Goal: Task Accomplishment & Management: Manage account settings

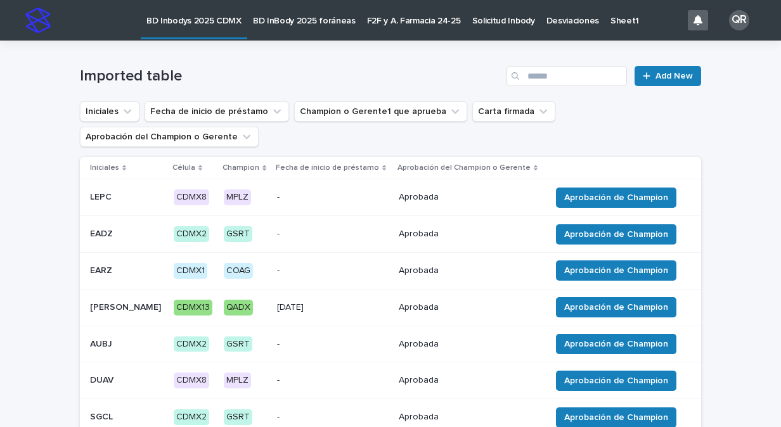
scroll to position [261, 0]
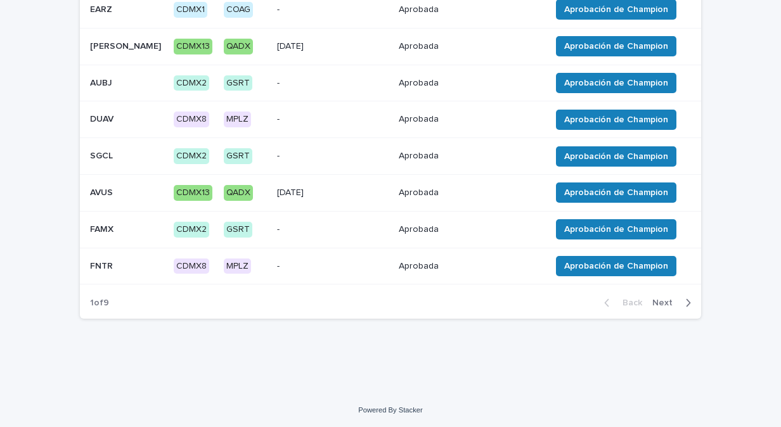
click at [680, 301] on div "button" at bounding box center [685, 302] width 11 height 11
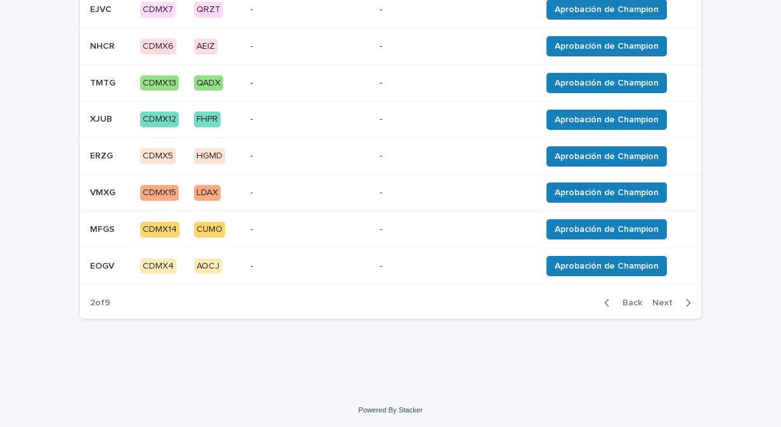
click at [680, 301] on div "button" at bounding box center [685, 302] width 11 height 11
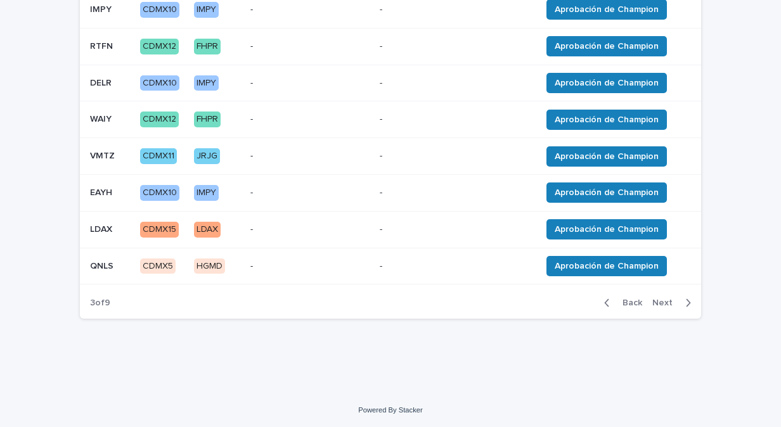
click at [686, 301] on icon "button" at bounding box center [689, 302] width 6 height 11
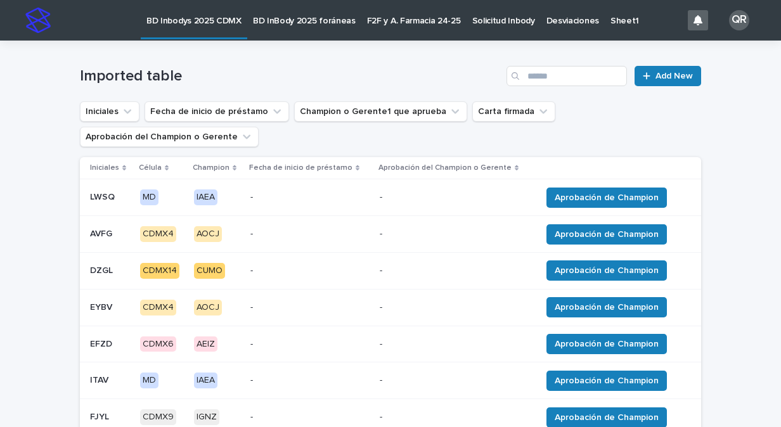
click at [294, 23] on p "BD InBody 2025 foráneas" at bounding box center [304, 13] width 103 height 27
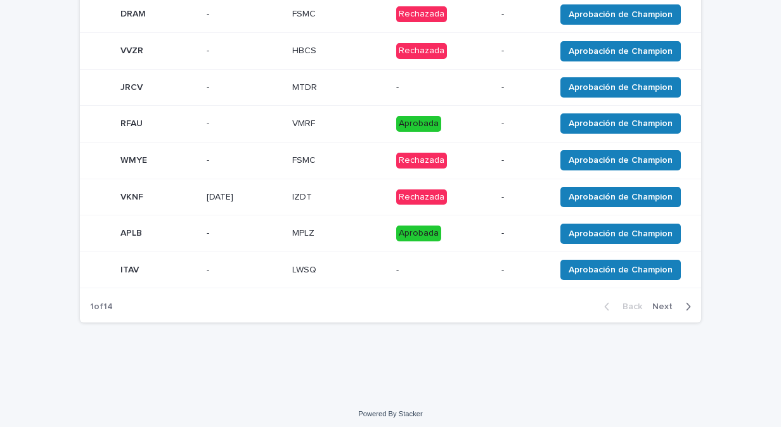
scroll to position [269, 0]
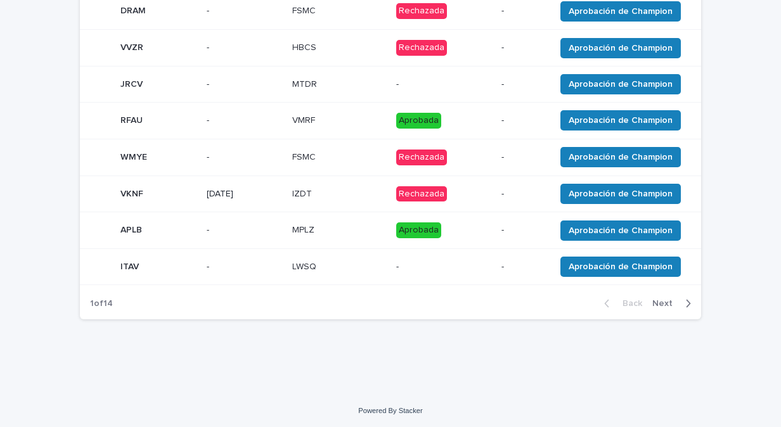
click at [686, 302] on icon "button" at bounding box center [689, 303] width 6 height 11
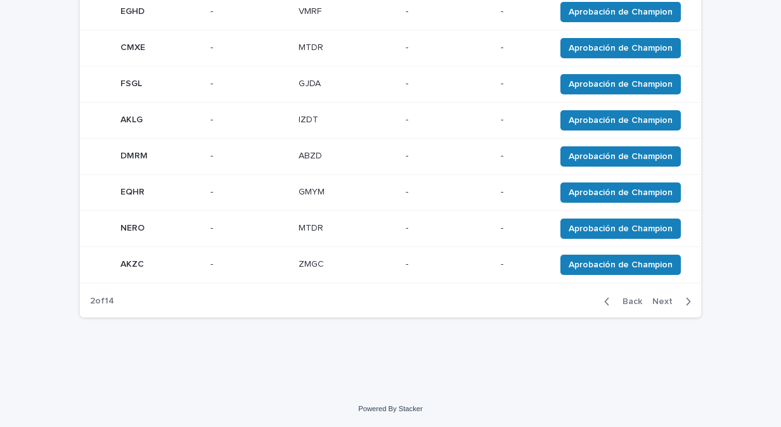
scroll to position [265, 0]
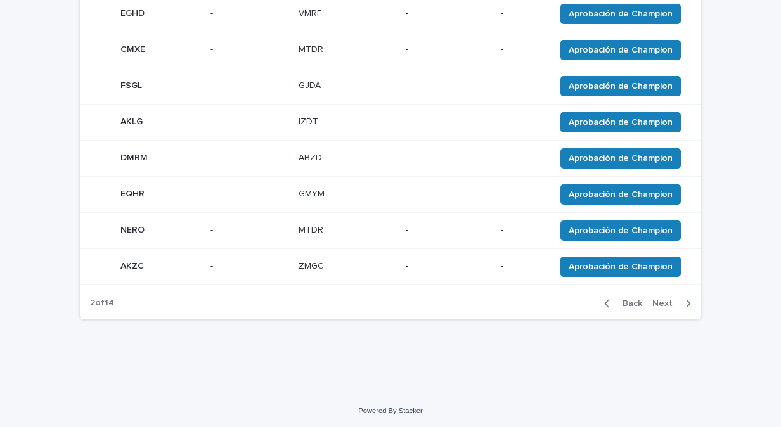
click at [686, 302] on icon "button" at bounding box center [689, 303] width 6 height 11
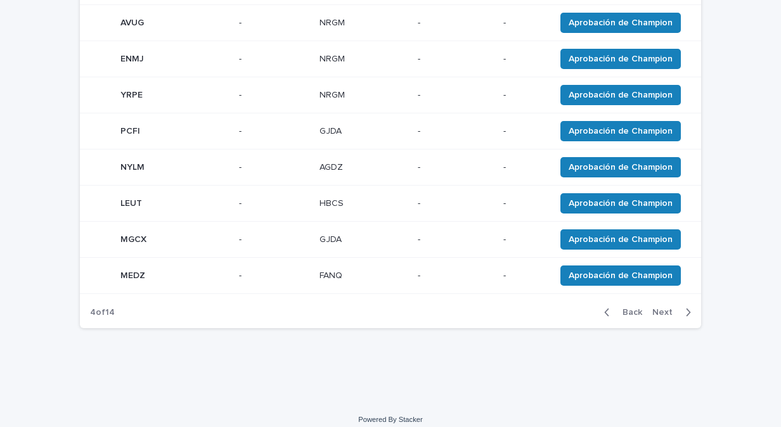
click at [686, 307] on icon "button" at bounding box center [689, 312] width 6 height 11
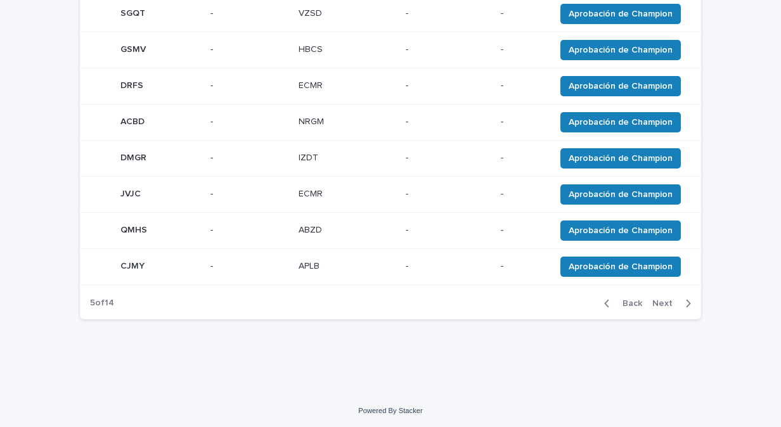
click at [686, 302] on icon "button" at bounding box center [689, 303] width 6 height 11
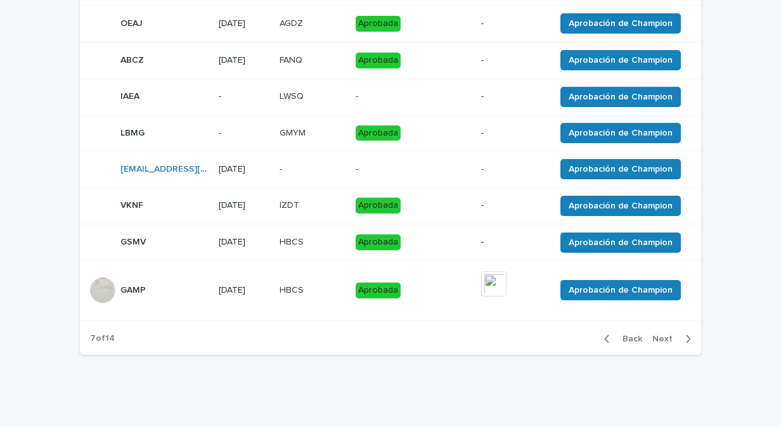
scroll to position [299, 0]
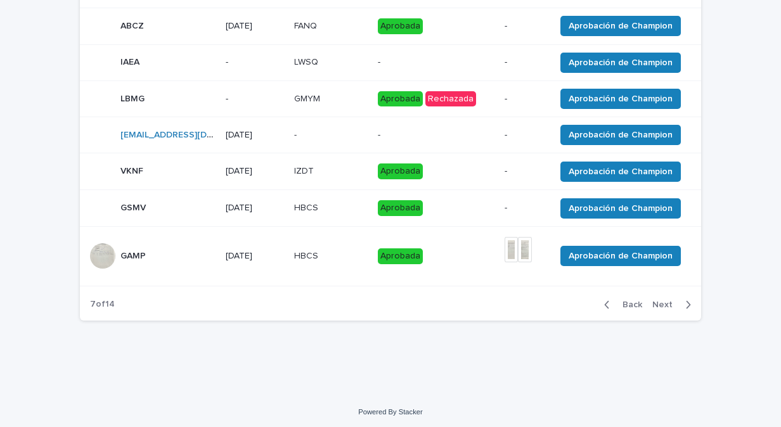
click at [686, 311] on icon "button" at bounding box center [689, 304] width 6 height 11
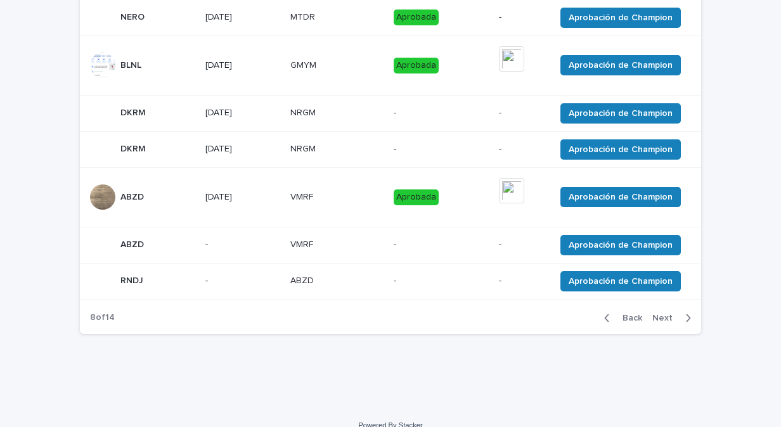
scroll to position [289, 0]
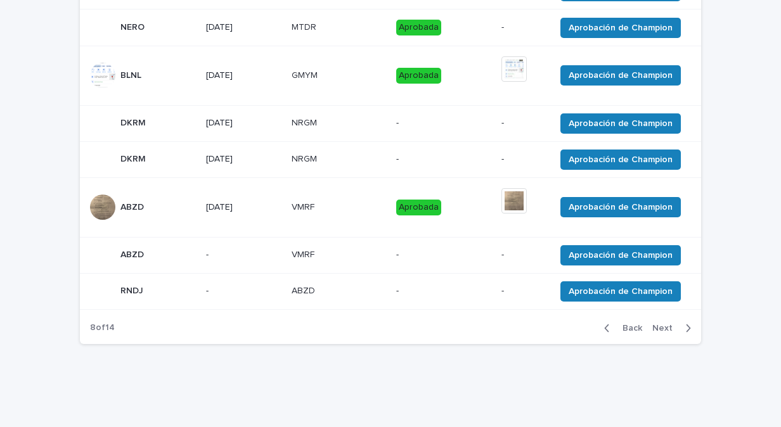
click at [687, 330] on icon "button" at bounding box center [689, 328] width 4 height 8
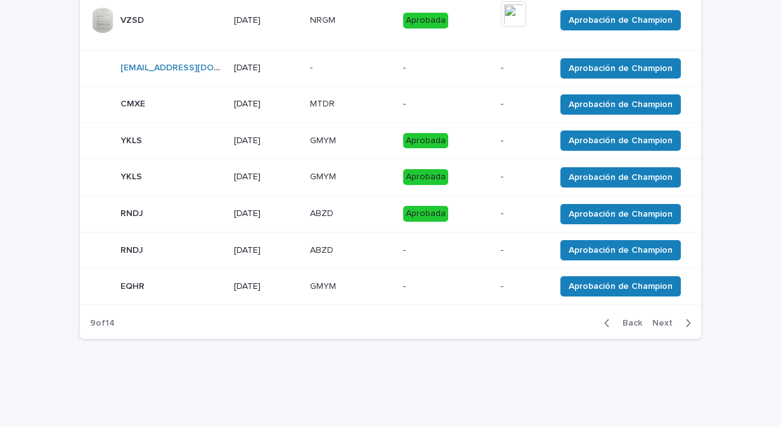
click at [682, 330] on div "Back Next" at bounding box center [647, 324] width 107 height 32
click at [686, 318] on icon "button" at bounding box center [689, 323] width 6 height 11
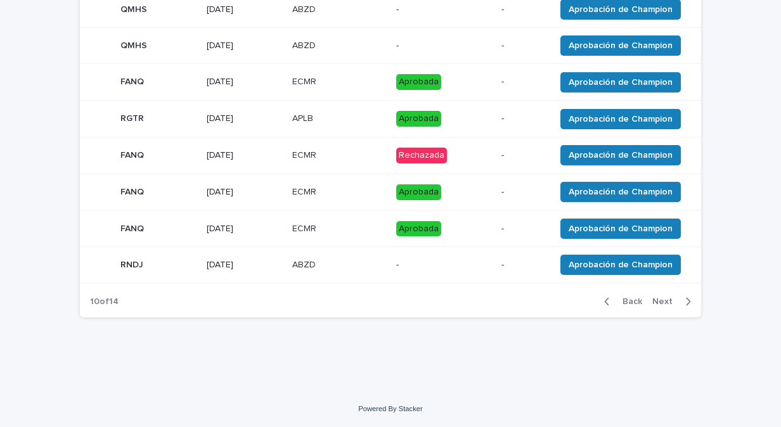
click at [686, 308] on icon "button" at bounding box center [689, 301] width 6 height 11
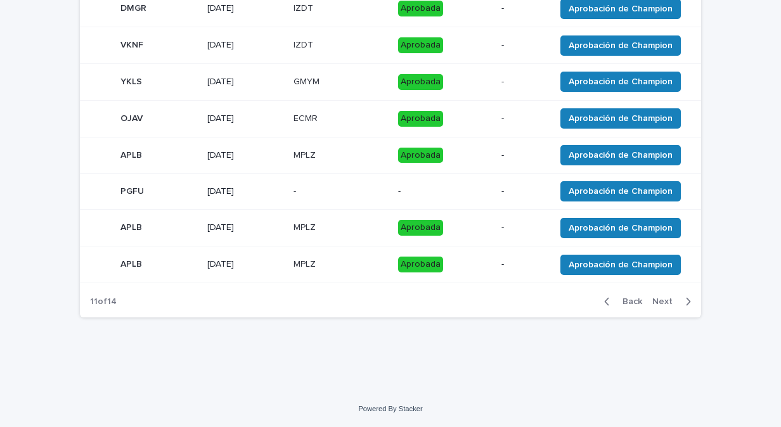
scroll to position [270, 0]
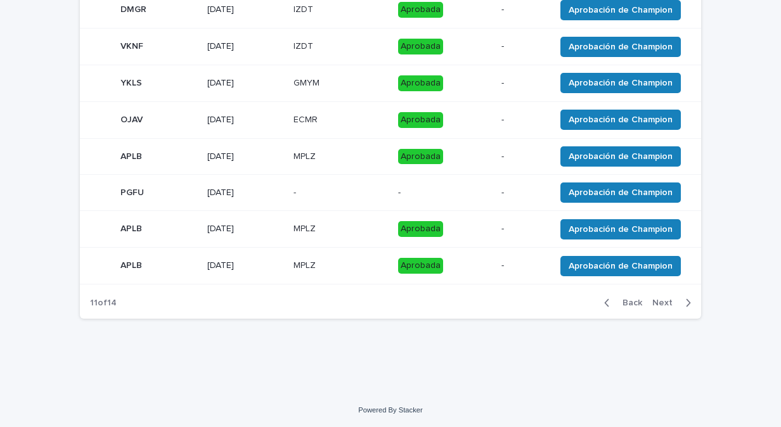
click at [687, 304] on icon "button" at bounding box center [689, 303] width 4 height 8
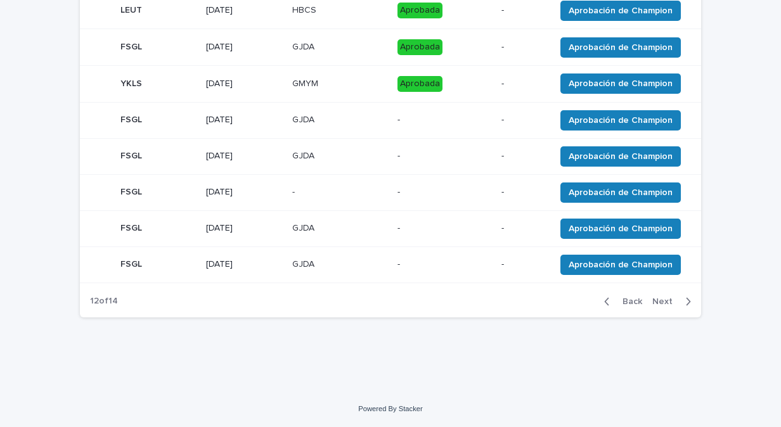
scroll to position [266, 0]
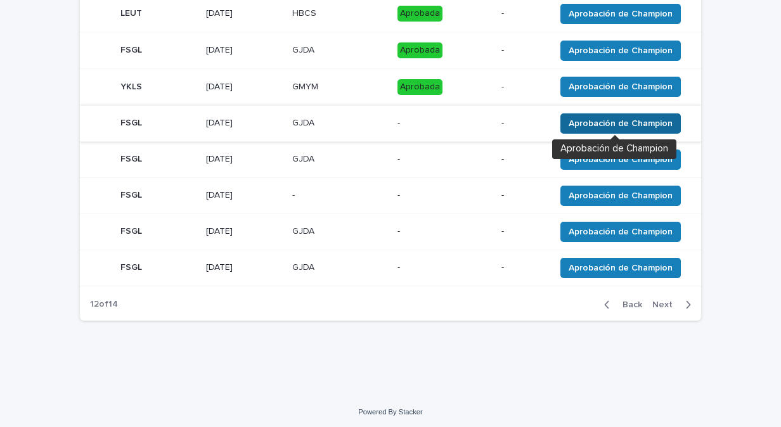
click at [575, 120] on span "Aprobación de Champion" at bounding box center [621, 123] width 104 height 13
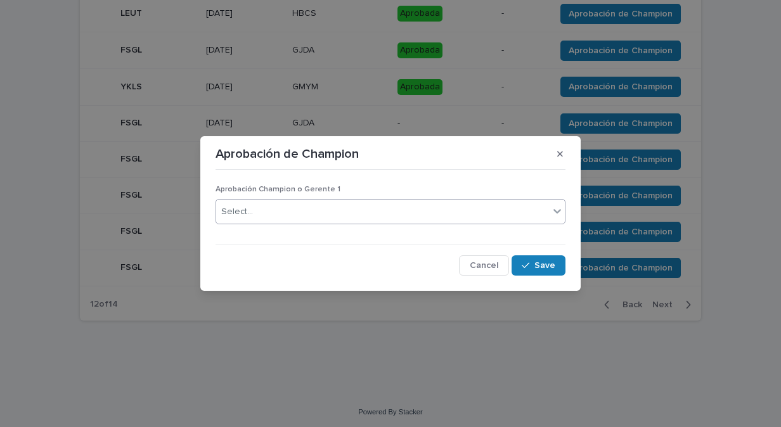
click at [555, 211] on icon at bounding box center [558, 211] width 8 height 4
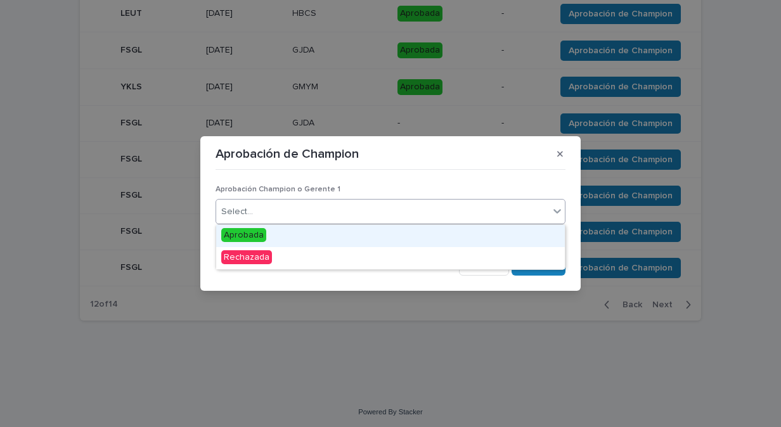
click at [251, 233] on span "Aprobada" at bounding box center [243, 235] width 45 height 14
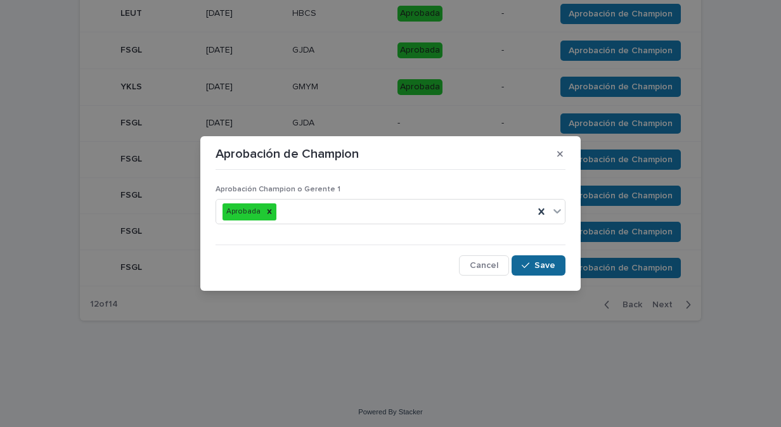
click at [537, 261] on span "Save" at bounding box center [545, 265] width 21 height 9
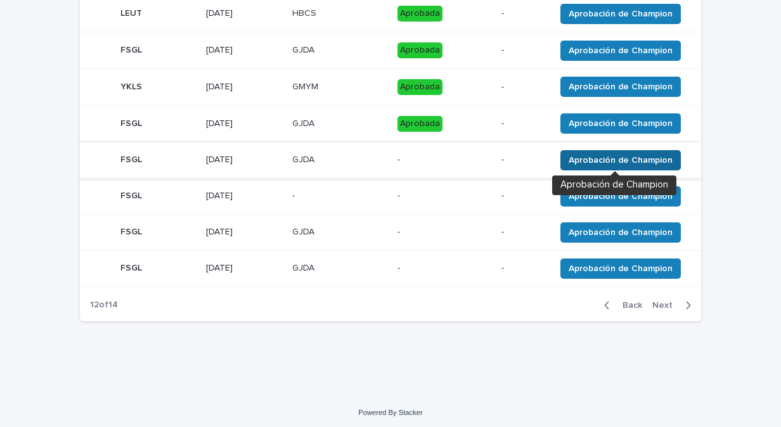
click at [574, 159] on span "Aprobación de Champion" at bounding box center [621, 160] width 104 height 13
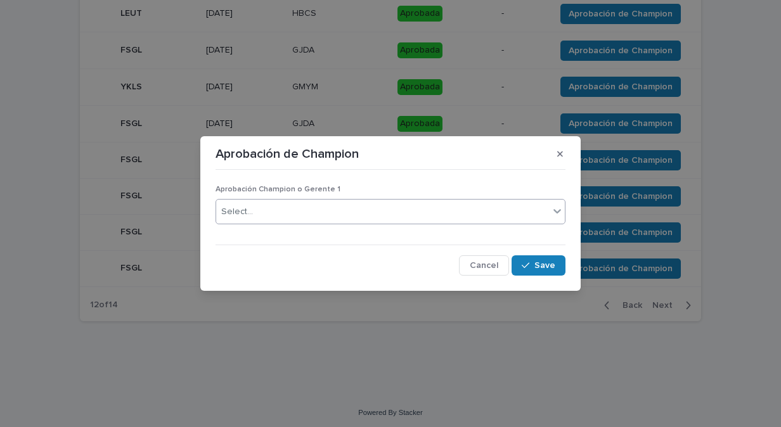
click at [553, 213] on icon at bounding box center [557, 211] width 13 height 13
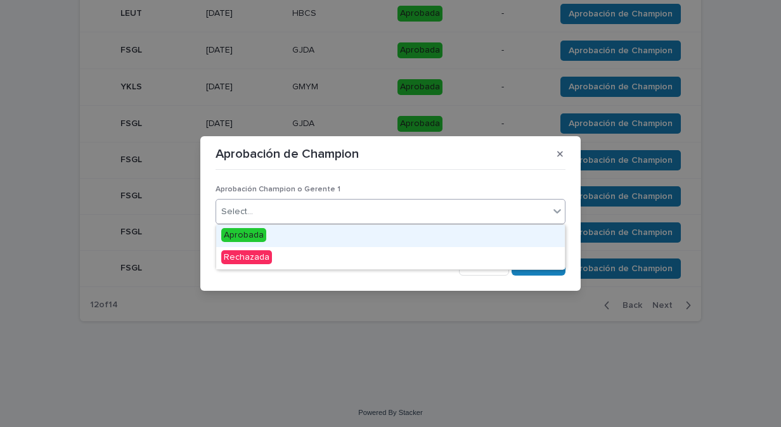
click at [226, 235] on span "Aprobada" at bounding box center [243, 235] width 45 height 14
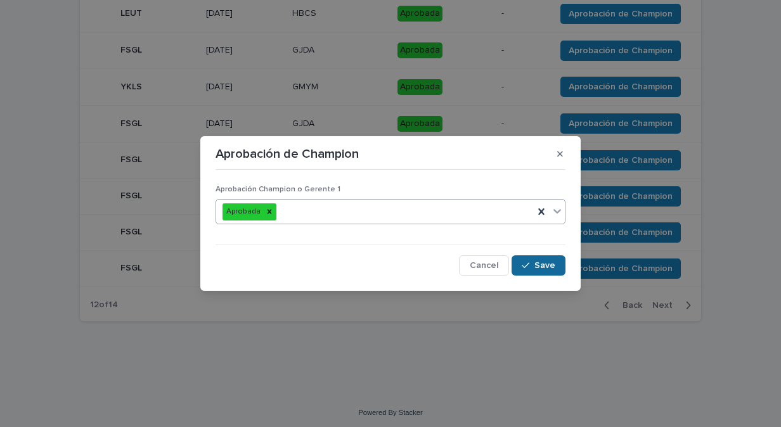
click at [543, 271] on button "Save" at bounding box center [539, 266] width 54 height 20
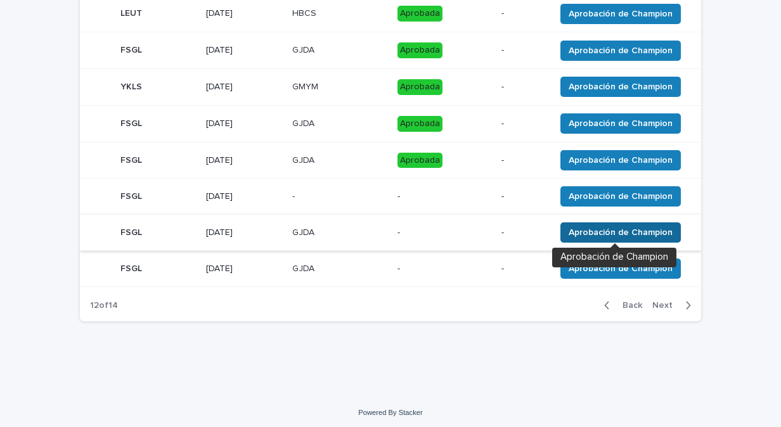
click at [576, 228] on span "Aprobación de Champion" at bounding box center [621, 232] width 104 height 13
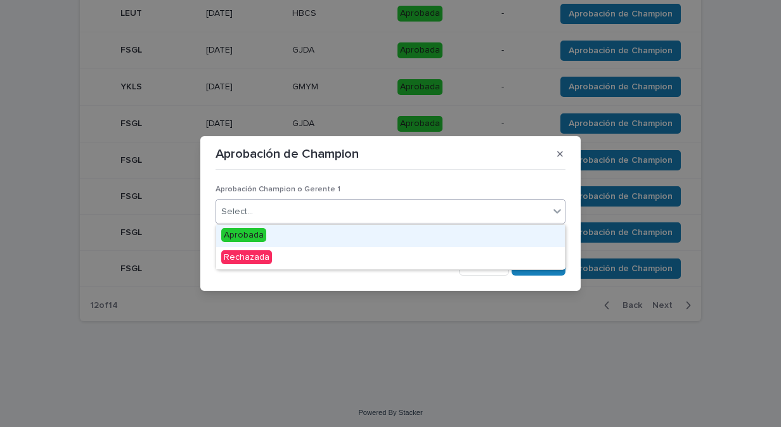
click at [561, 211] on icon at bounding box center [557, 211] width 13 height 13
click at [255, 233] on span "Aprobada" at bounding box center [243, 235] width 45 height 14
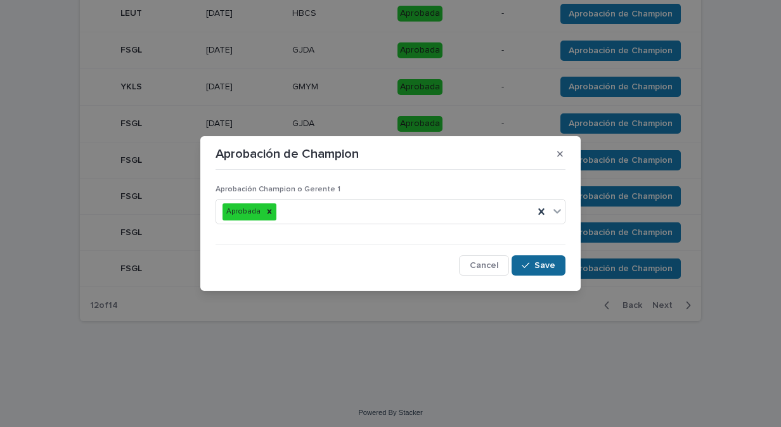
click at [528, 265] on icon "button" at bounding box center [526, 265] width 8 height 9
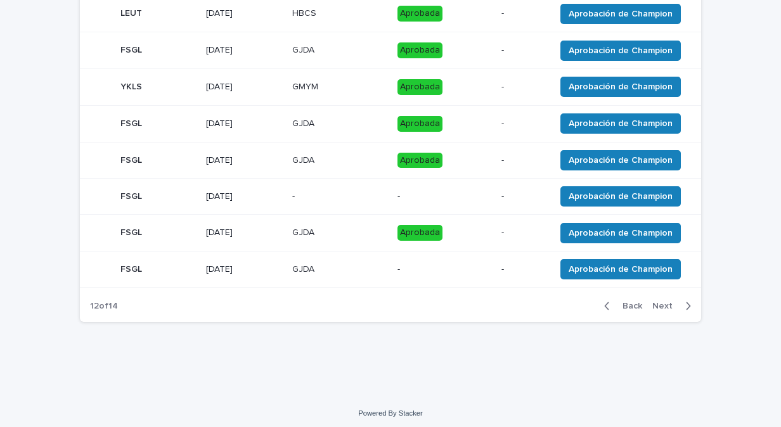
scroll to position [267, 0]
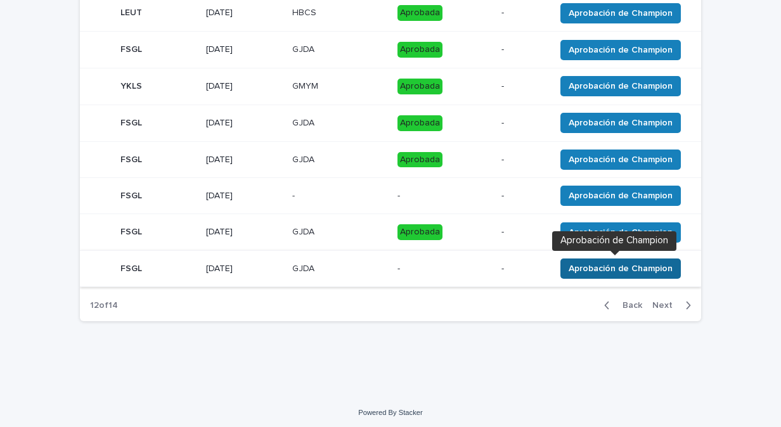
click at [592, 266] on span "Aprobación de Champion" at bounding box center [621, 269] width 104 height 13
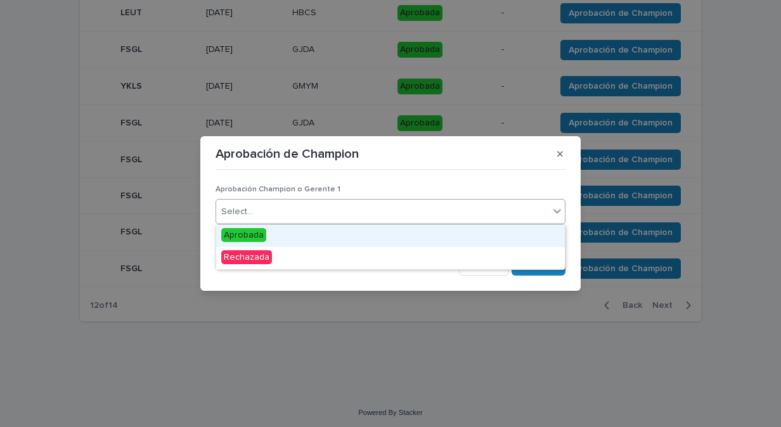
click at [553, 215] on icon at bounding box center [557, 211] width 13 height 13
click at [257, 232] on span "Aprobada" at bounding box center [243, 235] width 45 height 14
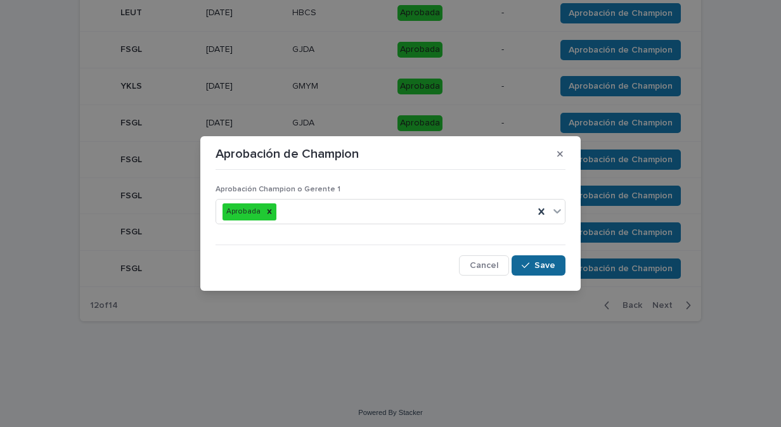
click at [546, 265] on span "Save" at bounding box center [545, 265] width 21 height 9
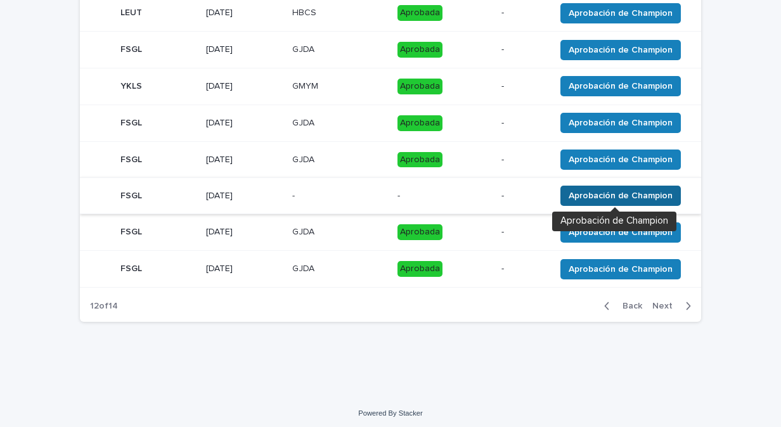
click at [582, 201] on span "Aprobación de Champion" at bounding box center [621, 196] width 104 height 13
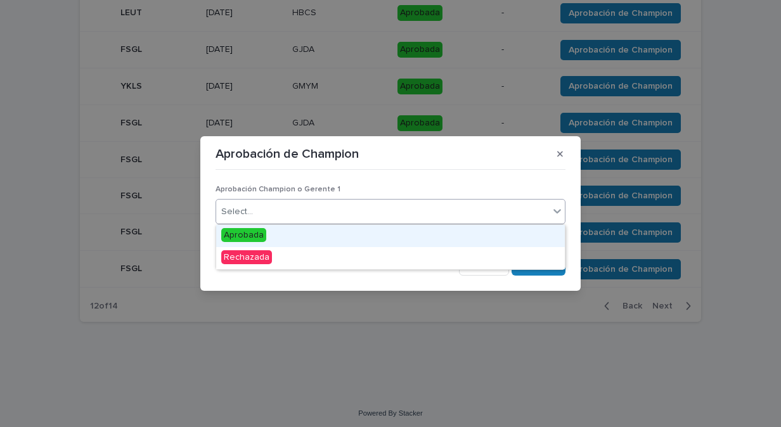
click at [554, 208] on icon at bounding box center [557, 211] width 13 height 13
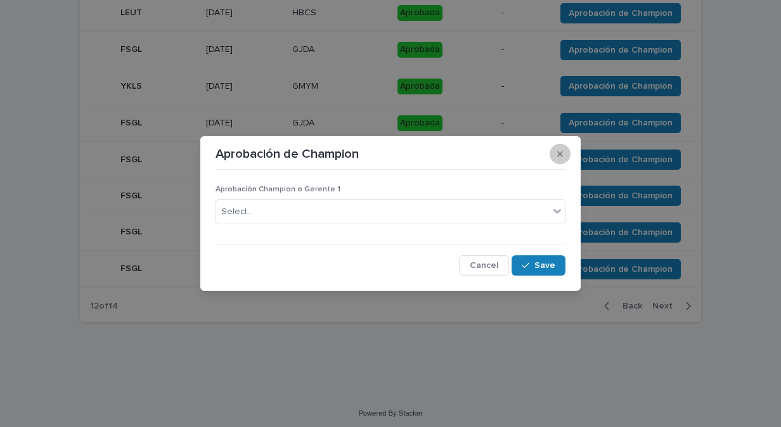
click at [556, 154] on button "button" at bounding box center [560, 154] width 21 height 20
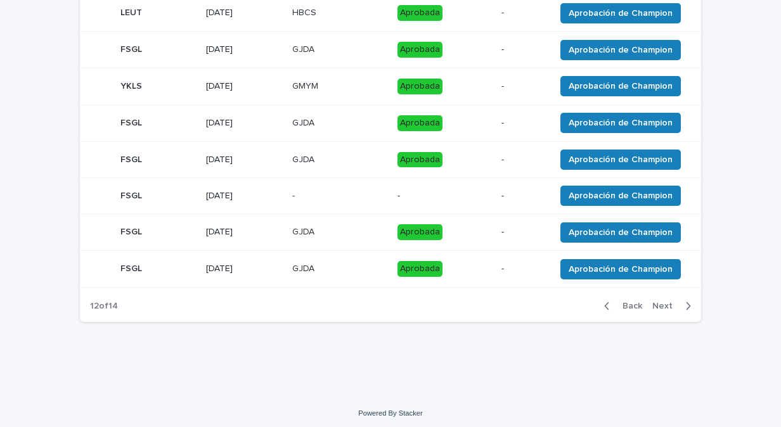
click at [123, 192] on p "FSGL" at bounding box center [132, 194] width 24 height 13
